Goal: Transaction & Acquisition: Download file/media

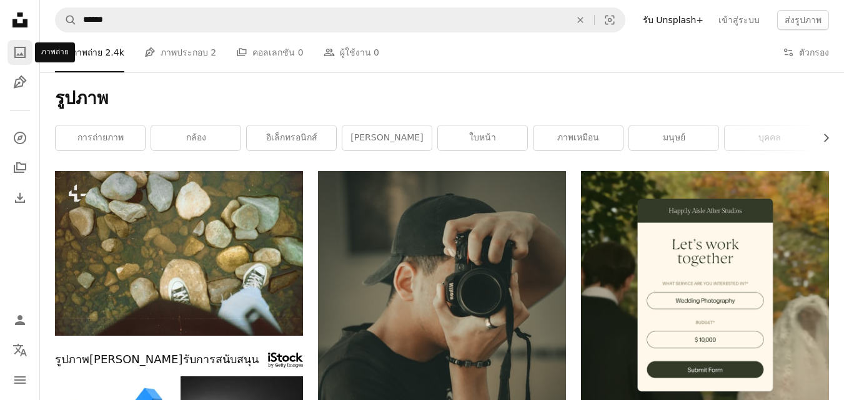
click at [19, 52] on icon "A photo" at bounding box center [19, 52] width 15 height 15
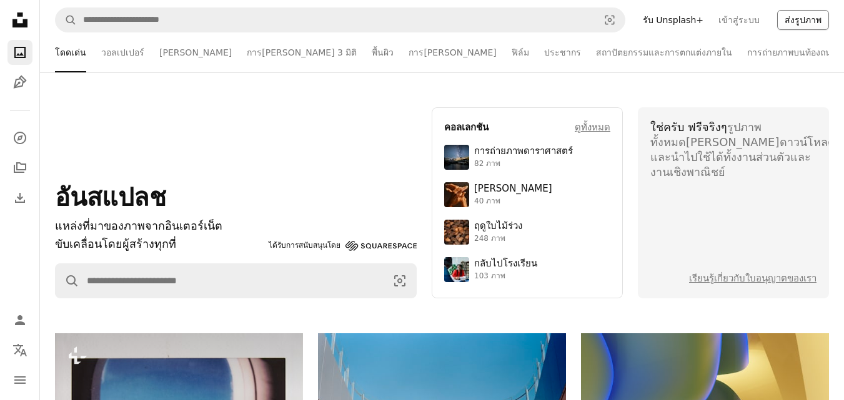
click at [817, 26] on button "ส่งรูปภาพ" at bounding box center [803, 20] width 52 height 20
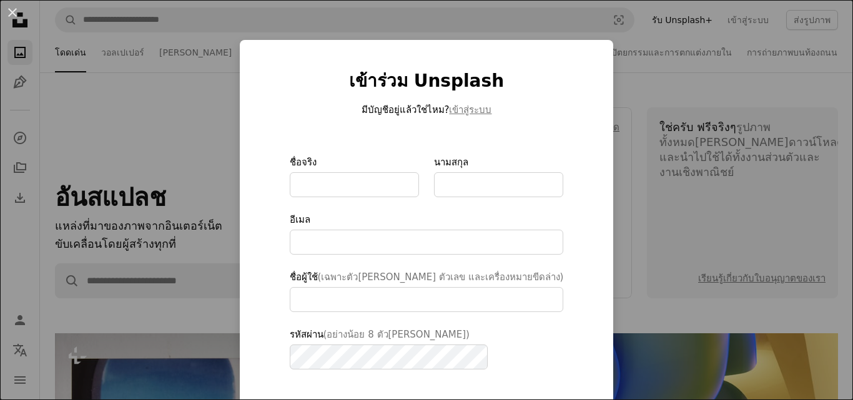
click at [634, 74] on div "An X shape เข้าร่วม Unsplash มีบัญชีอยู่แล้วใช่ไหม? เข้าสู่ระบบ ชื่อจริง นามสกุ…" at bounding box center [426, 200] width 853 height 400
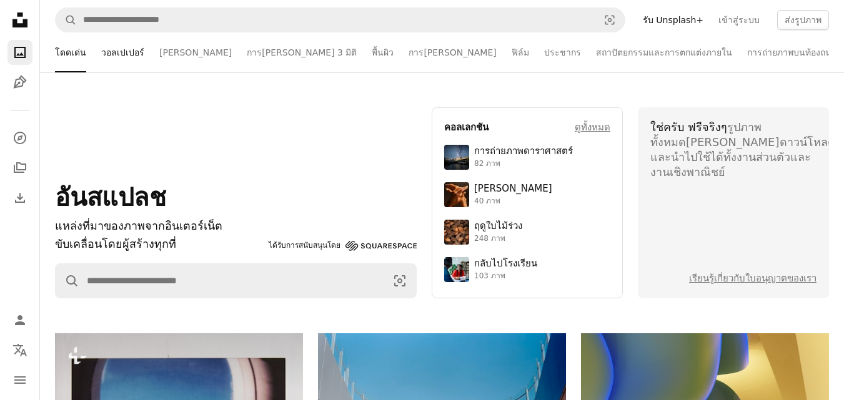
click at [104, 52] on font "วอลเปเปอร์" at bounding box center [122, 52] width 43 height 10
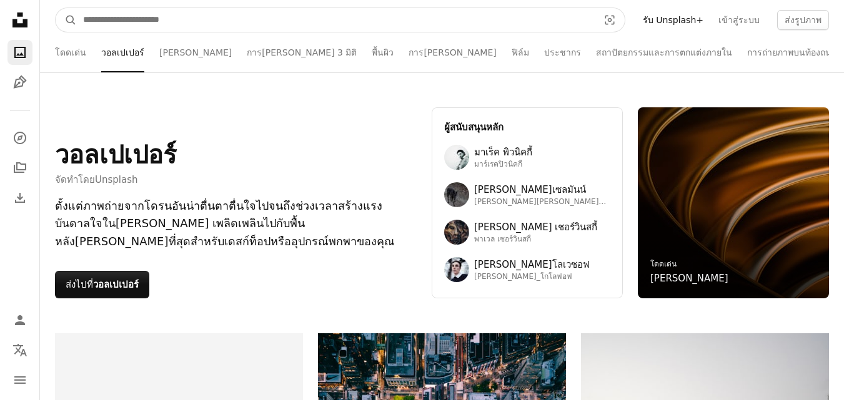
click at [166, 19] on input "ค้นหาภาพทั่วทั้งไซต์" at bounding box center [336, 20] width 518 height 24
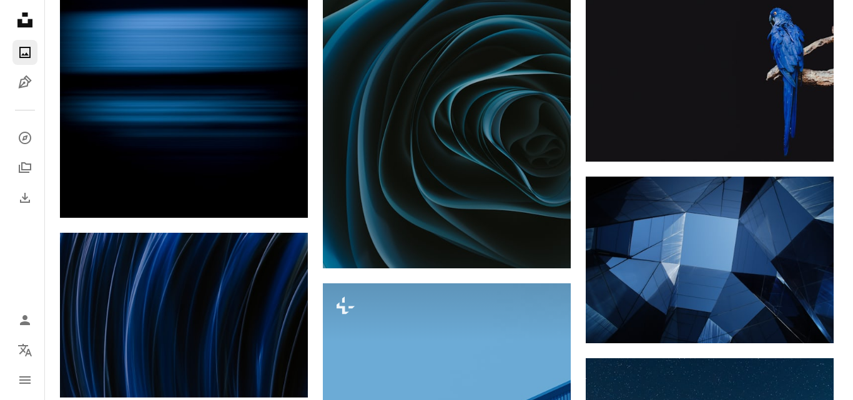
scroll to position [4084, 0]
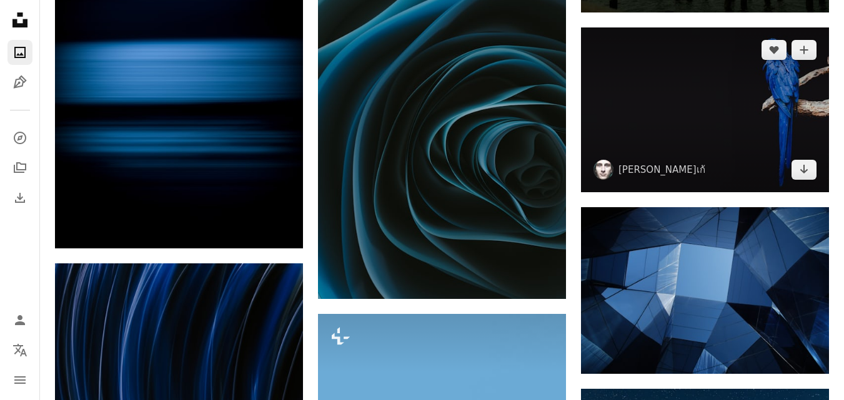
click at [697, 92] on img at bounding box center [705, 109] width 248 height 165
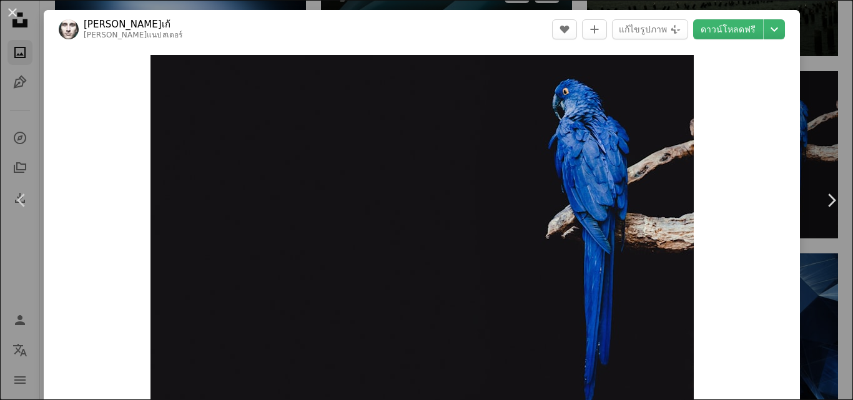
drag, startPoint x: 9, startPoint y: 12, endPoint x: 541, endPoint y: 5, distance: 531.7
click at [9, 12] on button "An X shape" at bounding box center [12, 12] width 15 height 15
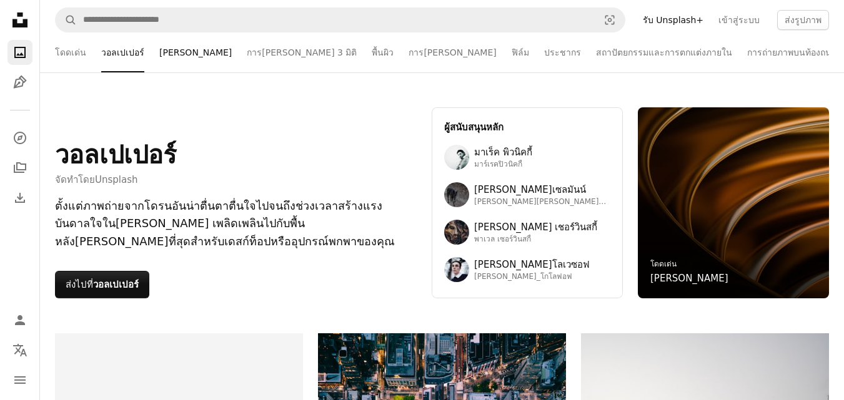
click at [167, 50] on font "[PERSON_NAME]" at bounding box center [195, 52] width 72 height 10
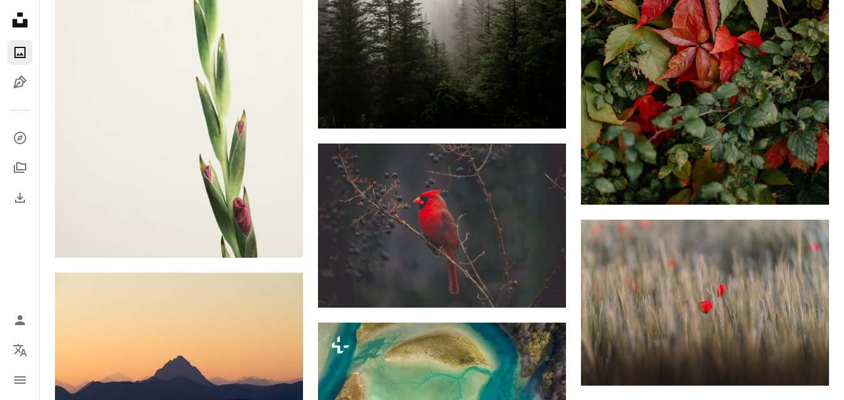
scroll to position [2041, 0]
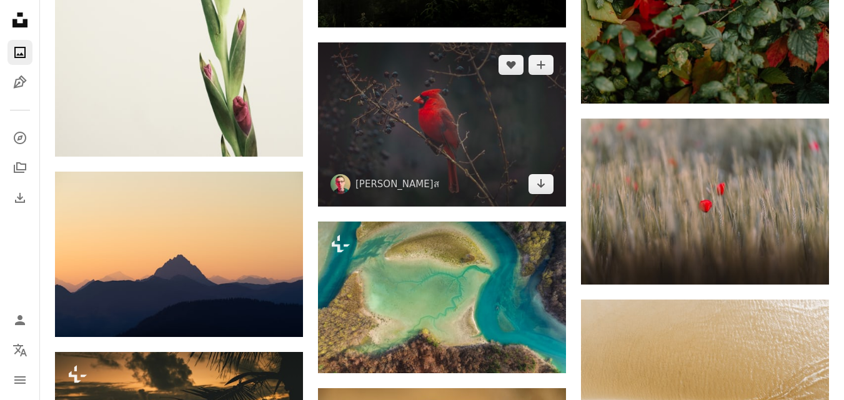
click at [498, 127] on img at bounding box center [442, 124] width 248 height 165
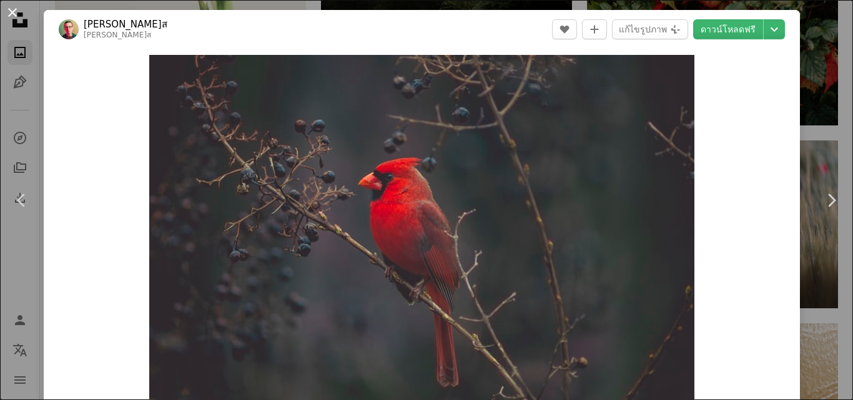
click at [9, 11] on button "An X shape" at bounding box center [12, 12] width 15 height 15
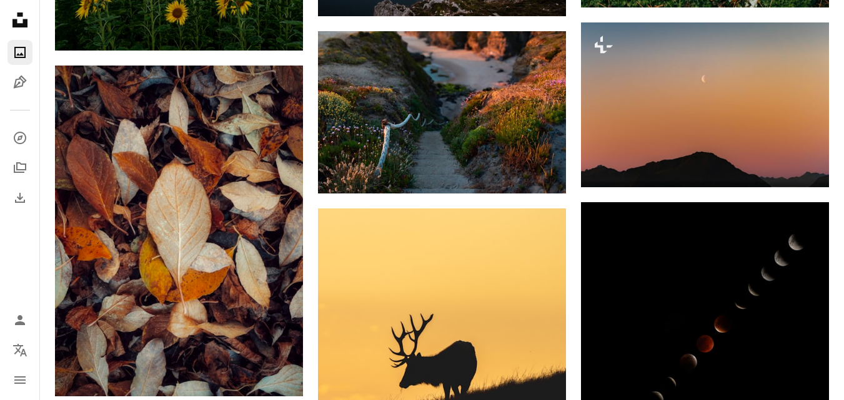
scroll to position [6635, 0]
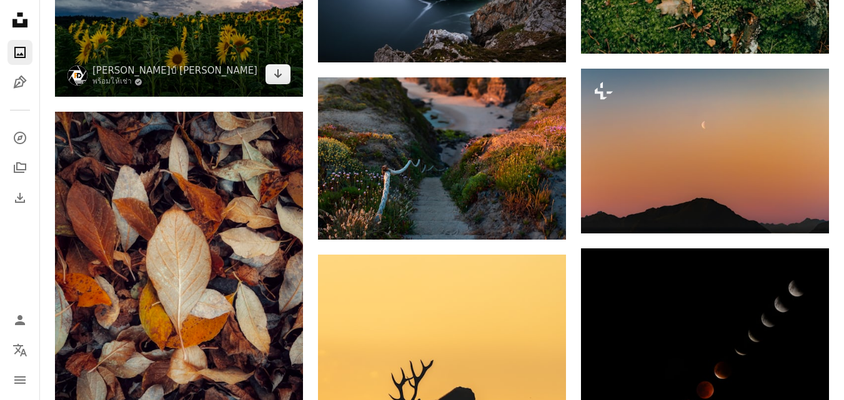
click at [248, 44] on img at bounding box center [179, 14] width 248 height 165
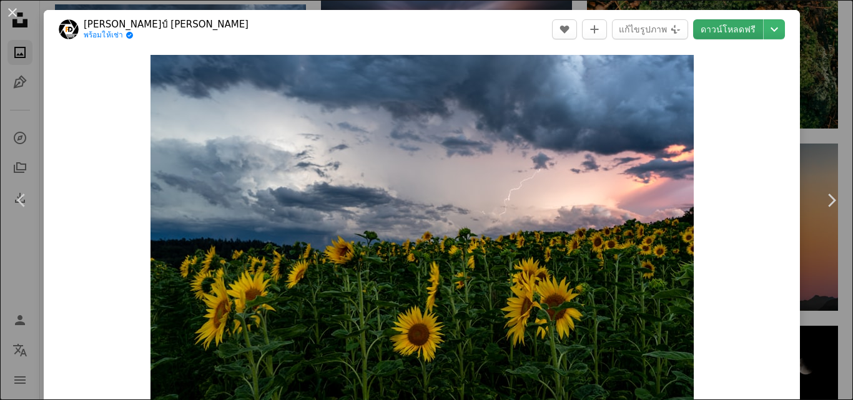
click at [732, 25] on font "ดาวน์โหลดฟรี" at bounding box center [728, 29] width 55 height 10
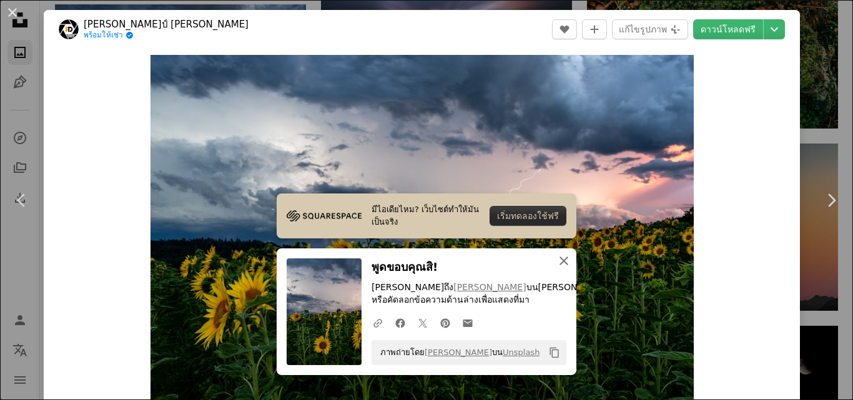
click at [560, 263] on icon "button" at bounding box center [564, 261] width 9 height 9
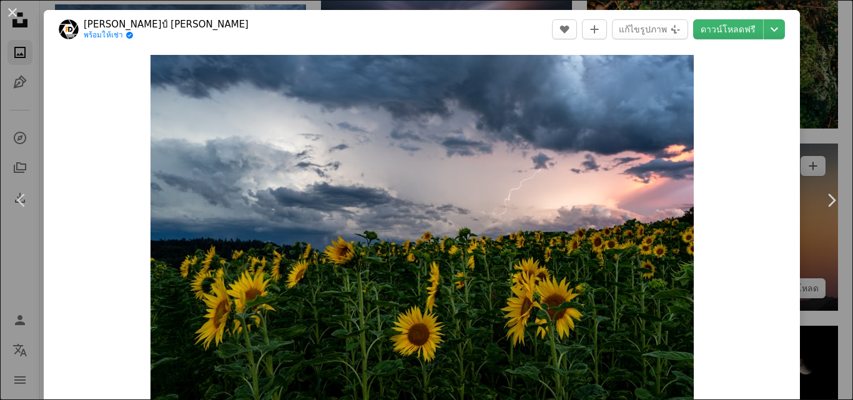
drag, startPoint x: 16, startPoint y: 10, endPoint x: 823, endPoint y: 121, distance: 815.4
click at [14, 10] on button "An X shape" at bounding box center [12, 12] width 15 height 15
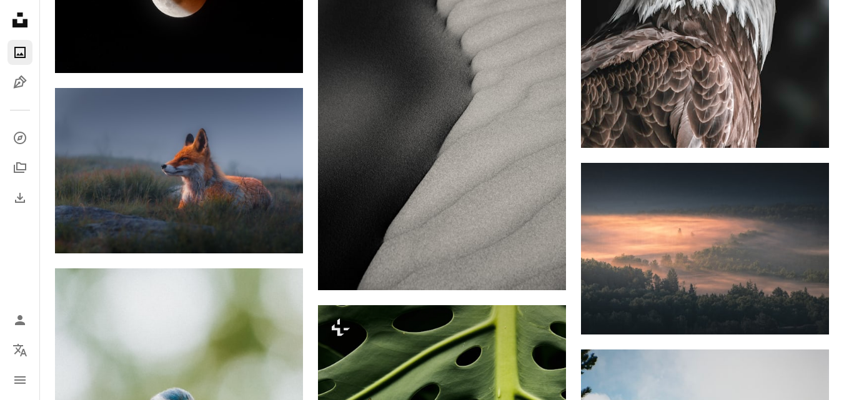
scroll to position [9506, 0]
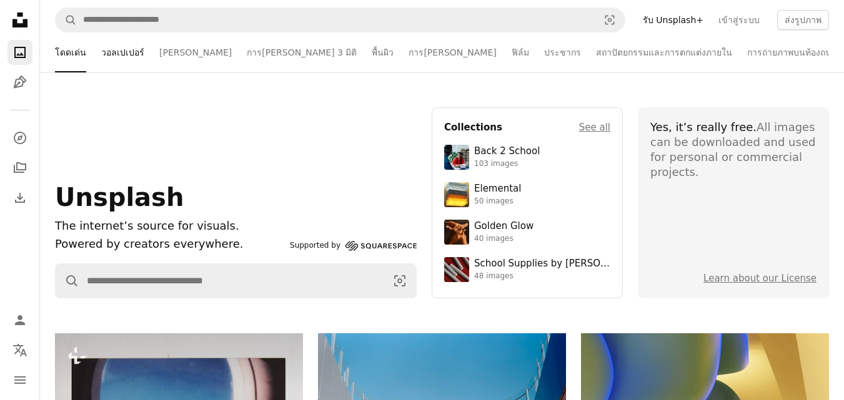
click at [124, 57] on font "วอลเปเปอร์" at bounding box center [122, 52] width 43 height 10
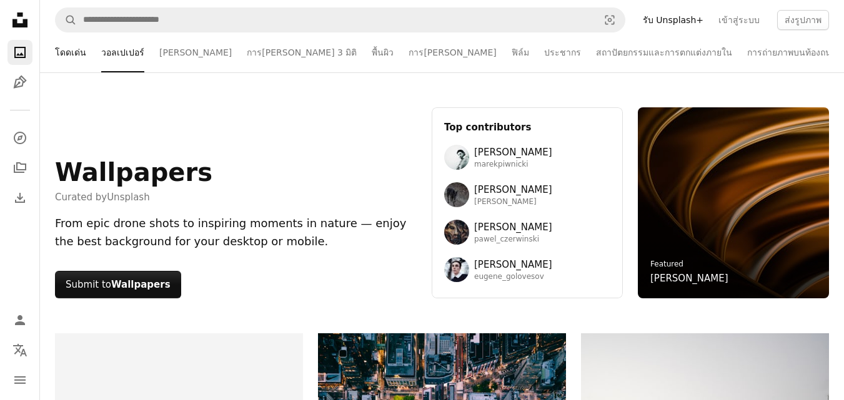
click at [63, 53] on font "โดดเด่น" at bounding box center [70, 52] width 31 height 10
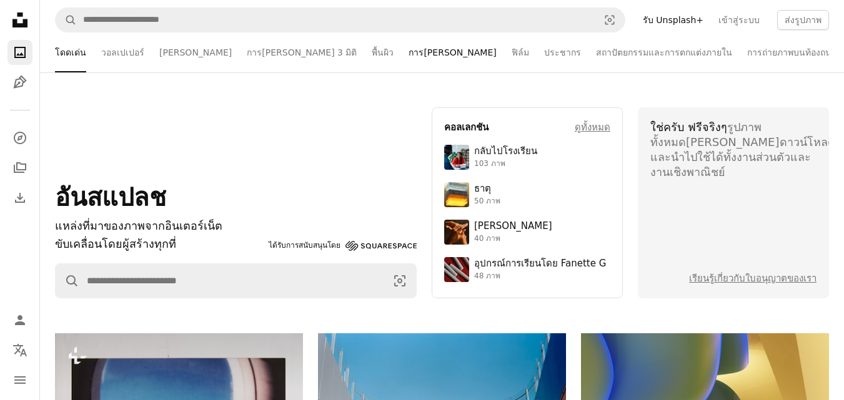
click at [409, 56] on font "การ[PERSON_NAME]" at bounding box center [452, 52] width 87 height 10
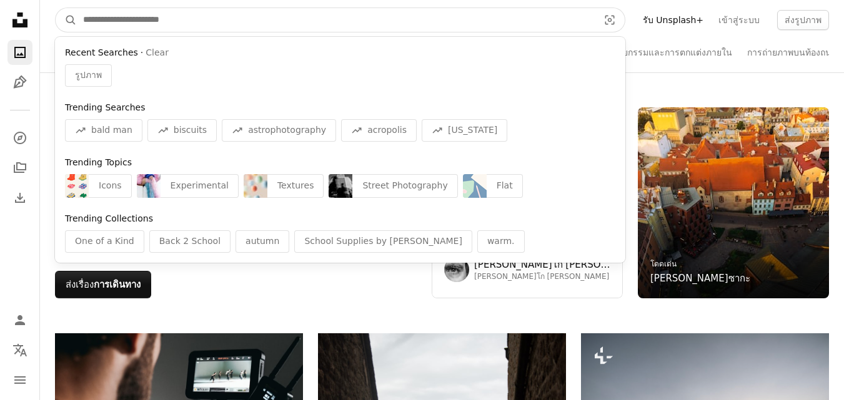
click at [112, 21] on input "ค้นหาภาพทั่วทั้งไซต์" at bounding box center [336, 20] width 518 height 24
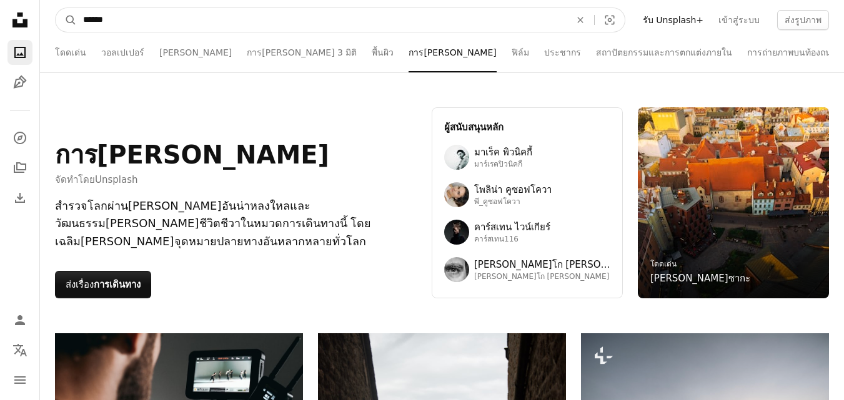
type input "******"
click at [56, 8] on button "A magnifying glass" at bounding box center [66, 20] width 21 height 24
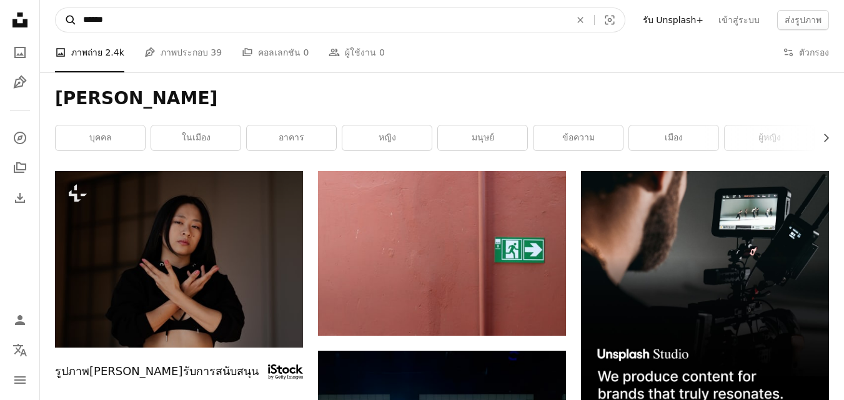
drag, startPoint x: 110, startPoint y: 18, endPoint x: 56, endPoint y: 27, distance: 55.1
click at [56, 27] on form "A magnifying glass ****** An X shape Visual search" at bounding box center [340, 19] width 570 height 25
type input "********"
click at [56, 8] on button "A magnifying glass" at bounding box center [66, 20] width 21 height 24
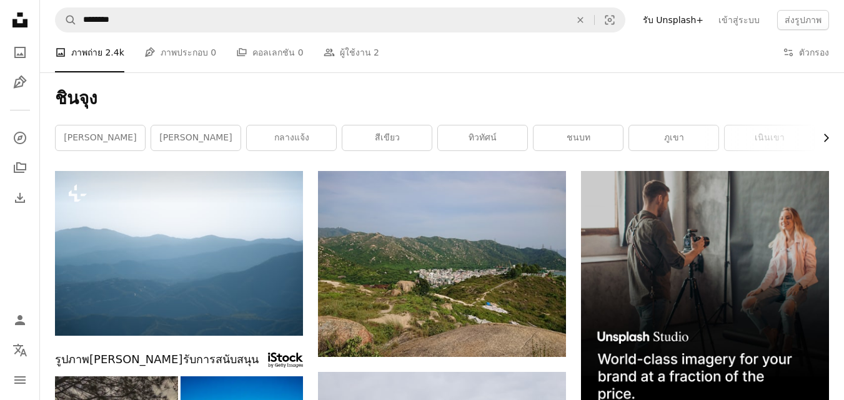
click at [828, 139] on icon "button" at bounding box center [826, 138] width 5 height 8
click at [828, 139] on div "สีเทา" at bounding box center [783, 138] width 91 height 26
click at [423, 144] on link "เนินเขา" at bounding box center [401, 138] width 89 height 25
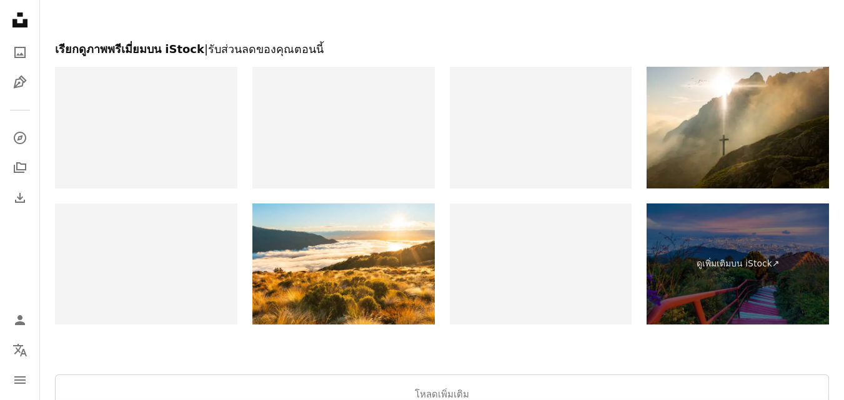
scroll to position [2395, 0]
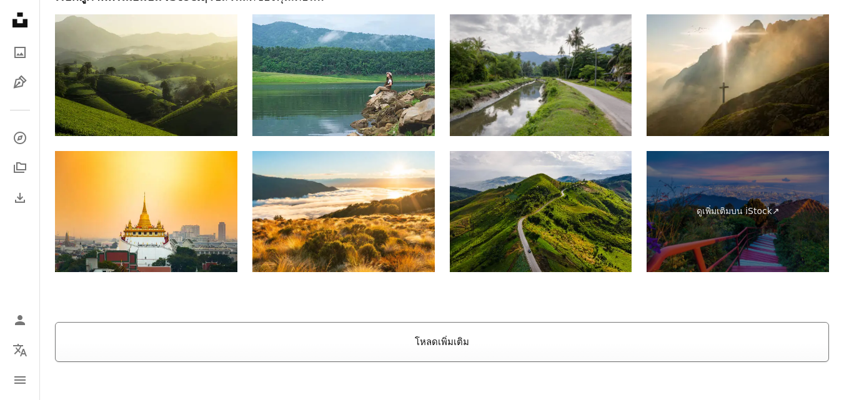
click at [460, 352] on button "โหลดเพิ่มเติม" at bounding box center [442, 342] width 774 height 40
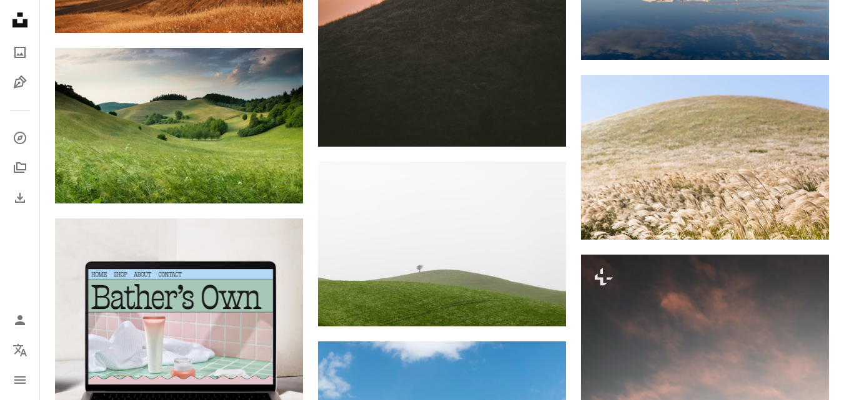
scroll to position [0, 0]
